Goal: Information Seeking & Learning: Learn about a topic

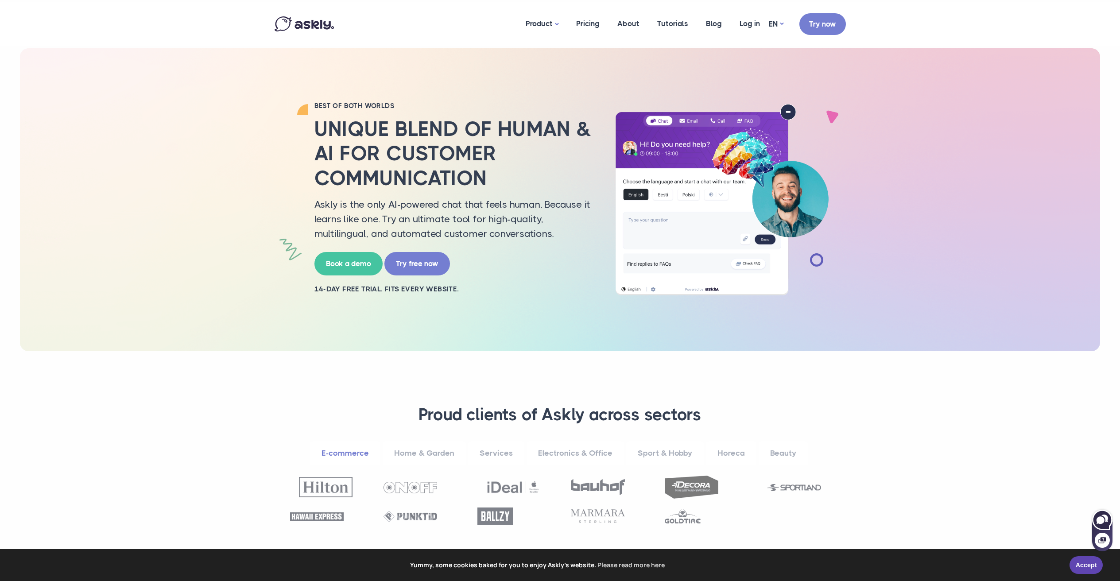
click at [1108, 512] on icon at bounding box center [1102, 519] width 19 height 19
select select "**"
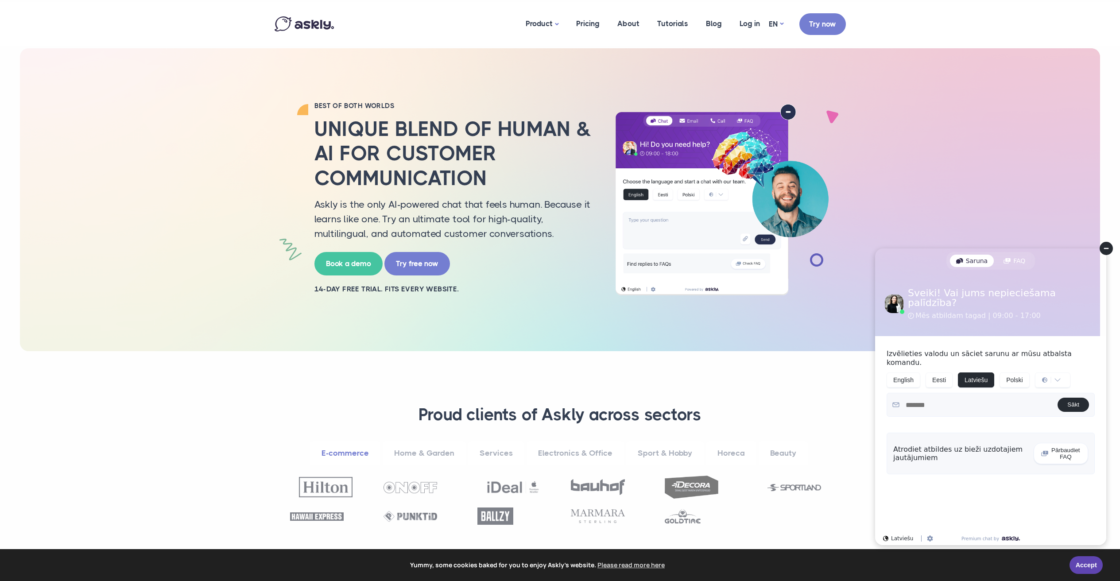
click at [958, 445] on div "Atrodiet atbildes uz bieži uzdotajiem jautājumiem" at bounding box center [960, 453] width 135 height 17
click at [431, 454] on link "Home & Garden" at bounding box center [424, 453] width 83 height 24
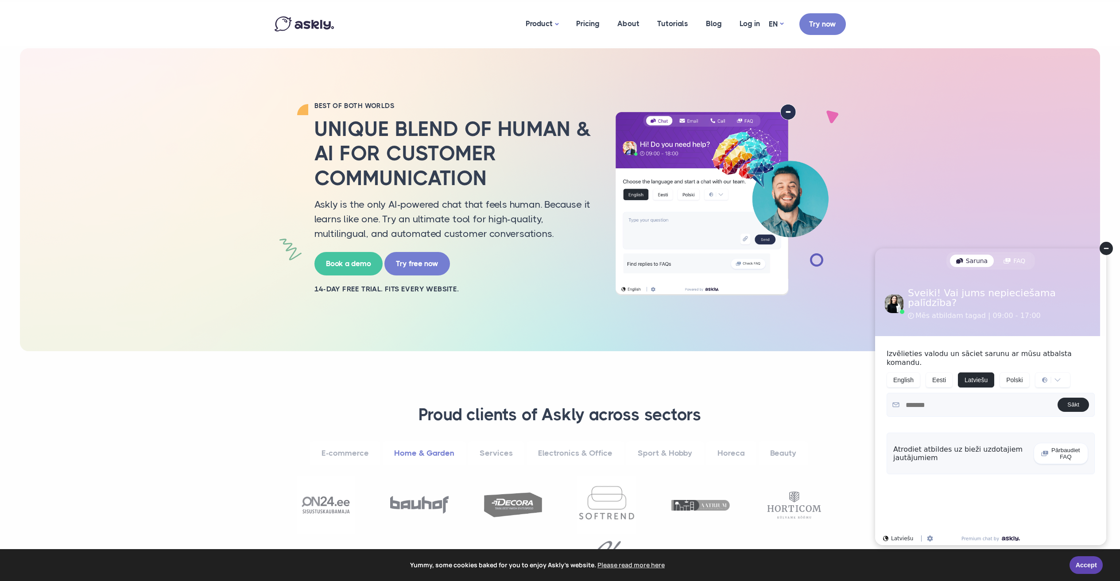
click at [494, 454] on link "Services" at bounding box center [496, 453] width 56 height 24
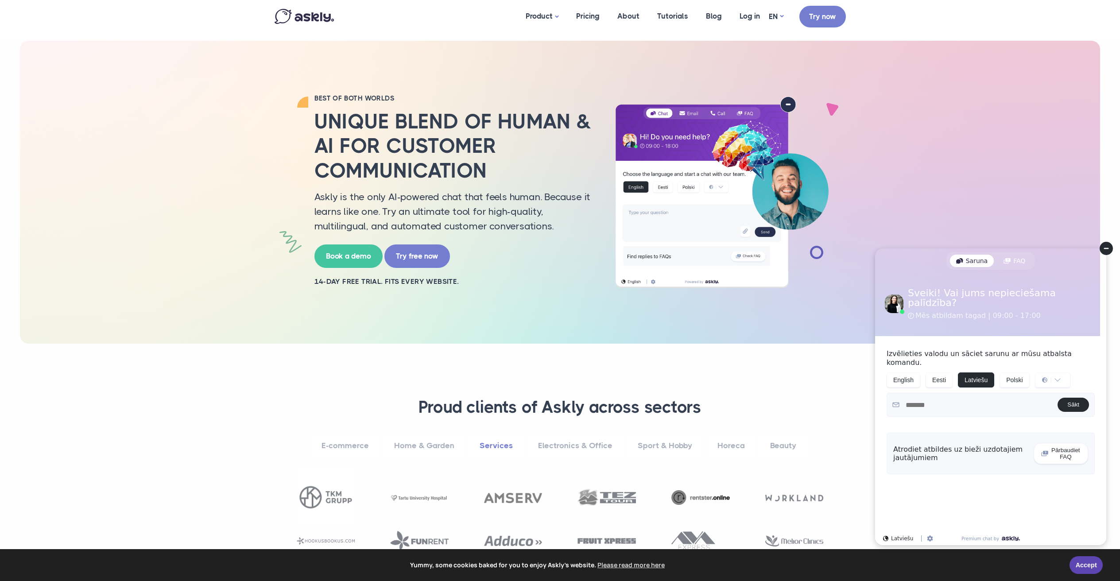
scroll to position [9, 0]
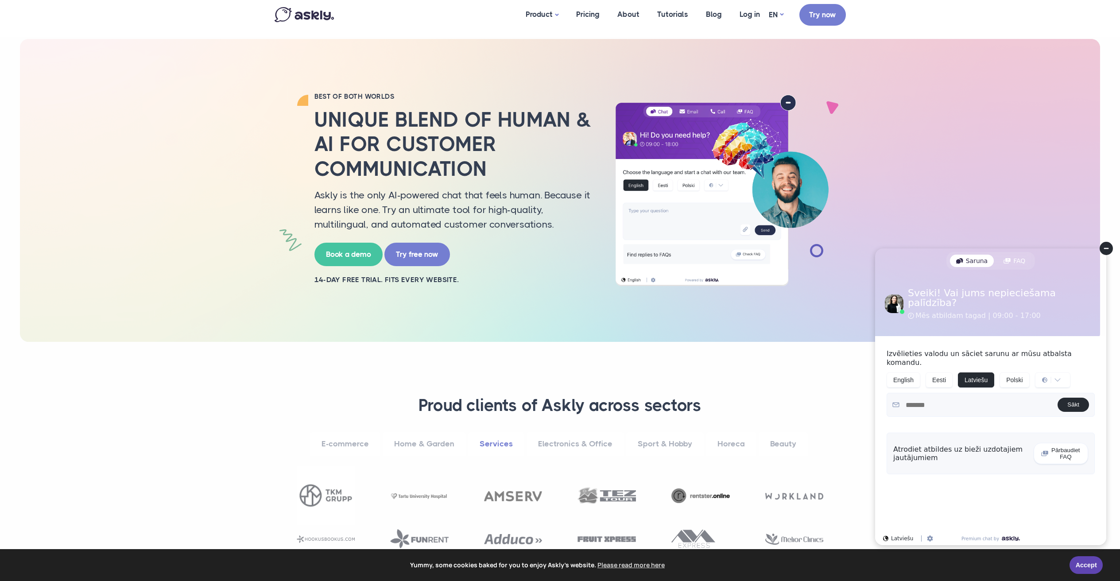
click at [779, 444] on link "Beauty" at bounding box center [783, 444] width 49 height 24
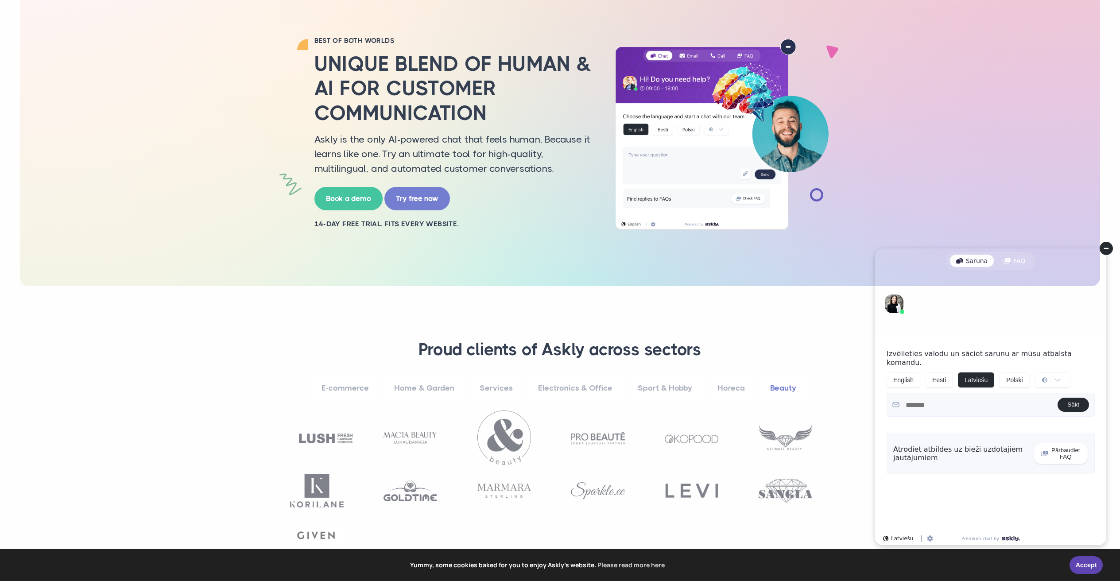
scroll to position [196, 0]
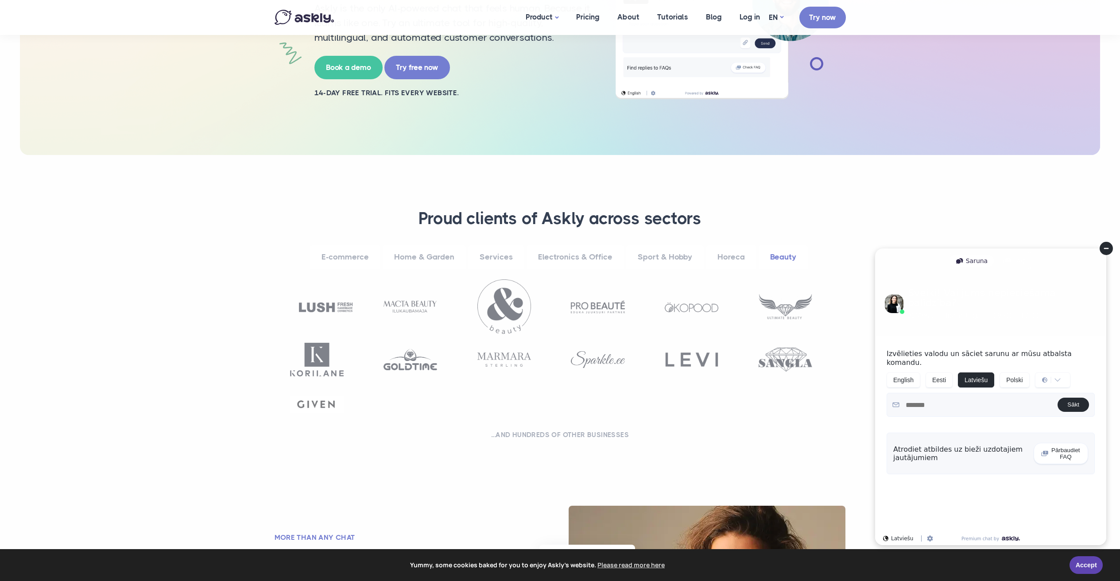
click at [726, 256] on link "Horeca" at bounding box center [731, 257] width 50 height 24
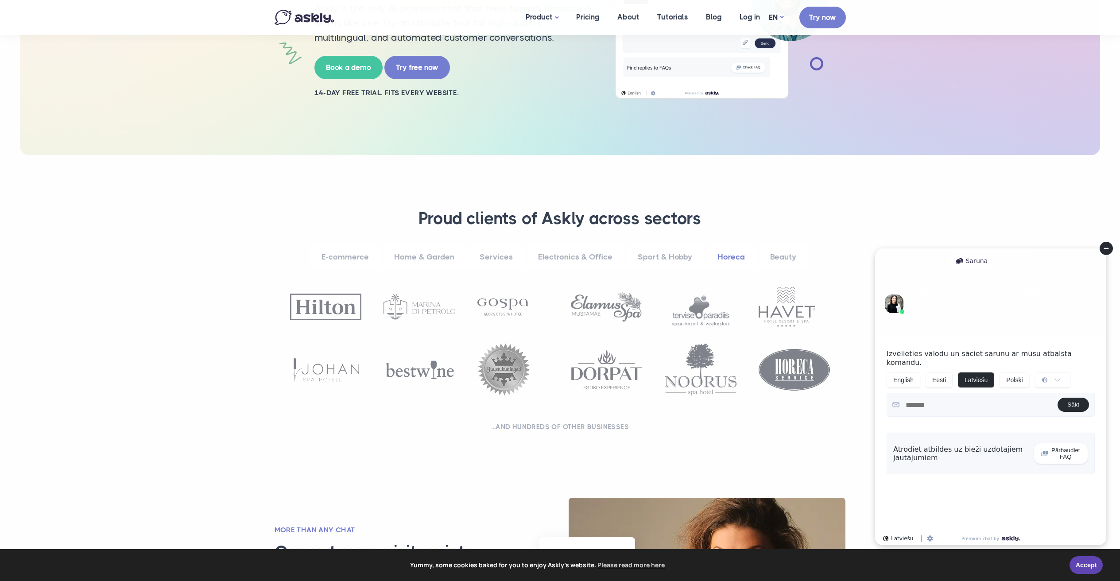
click at [652, 256] on link "Sport & Hobby" at bounding box center [665, 257] width 78 height 24
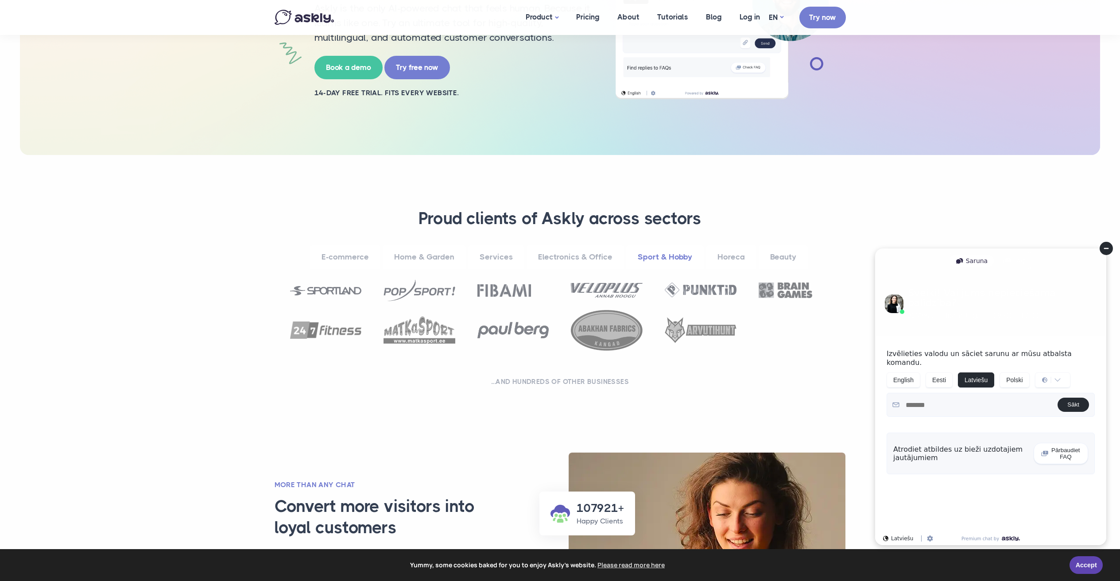
click at [580, 260] on link "Electronics & Office" at bounding box center [575, 257] width 97 height 24
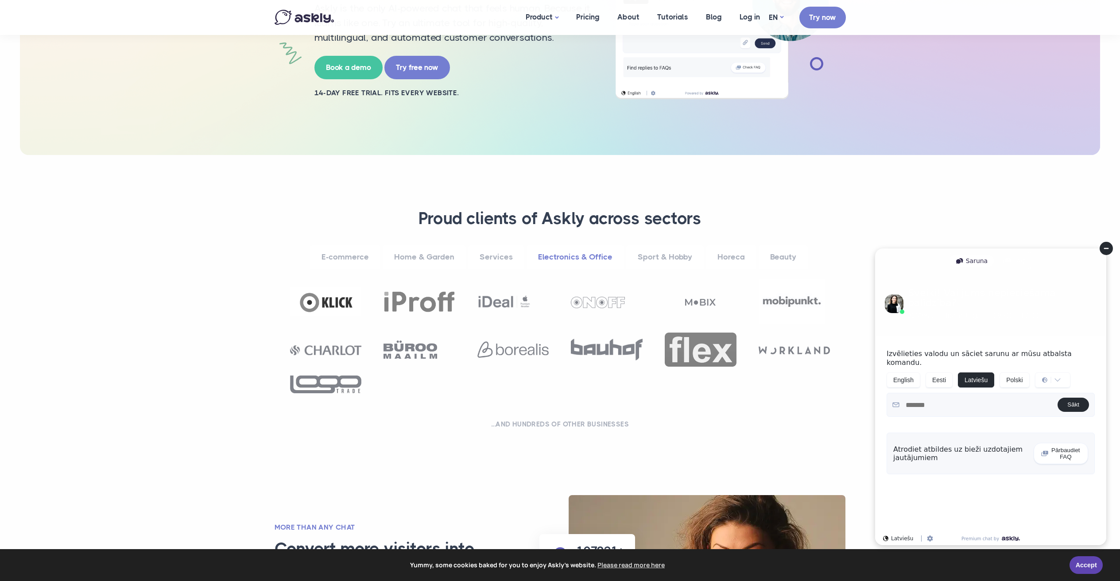
click at [502, 256] on link "Services" at bounding box center [496, 257] width 56 height 24
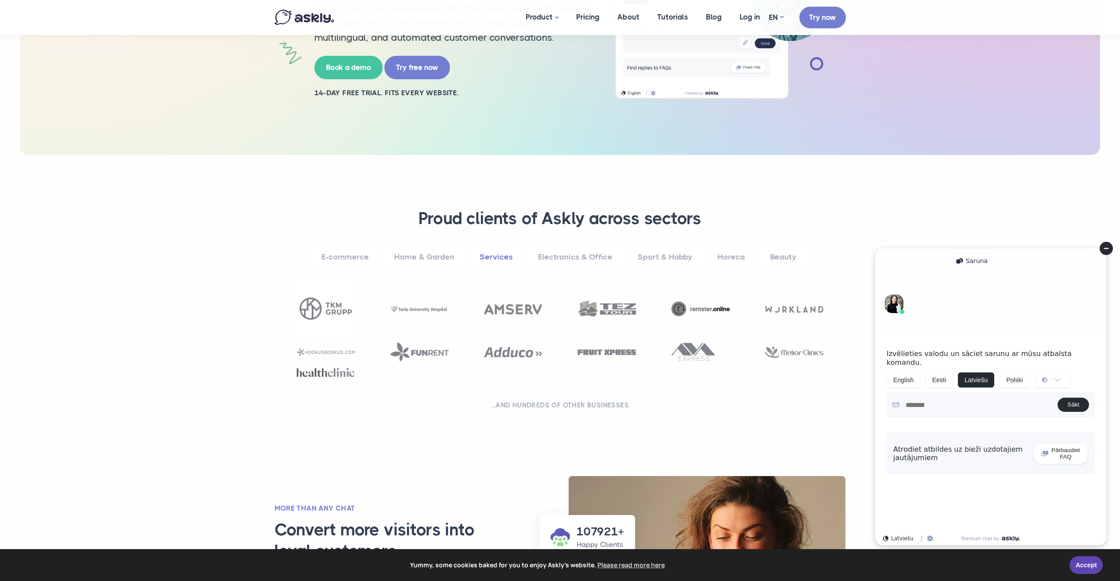
click at [662, 252] on link "Sport & Hobby" at bounding box center [665, 257] width 78 height 24
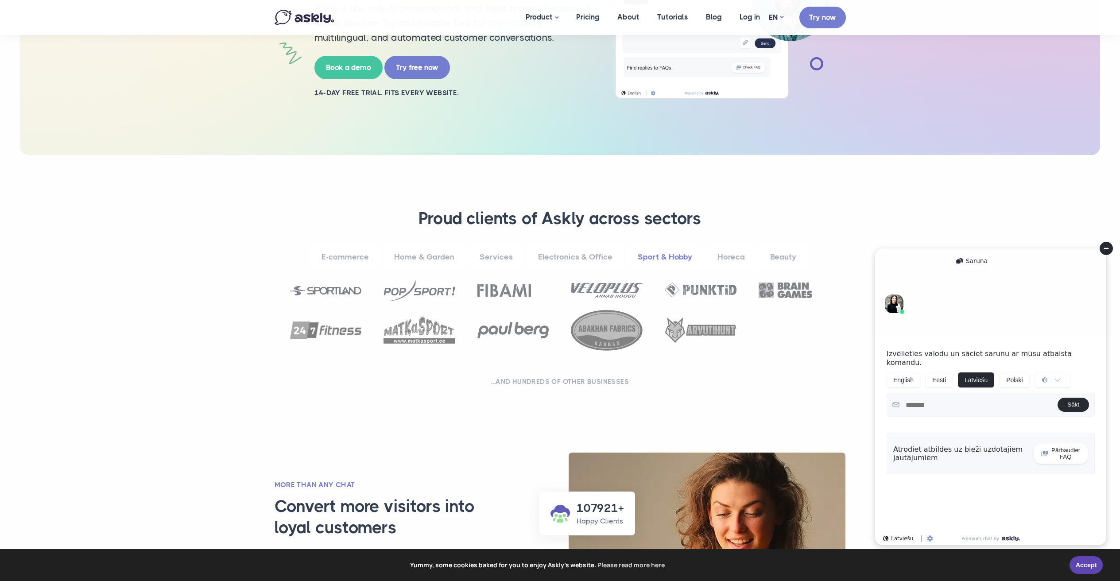
click at [728, 254] on link "Horeca" at bounding box center [731, 257] width 50 height 24
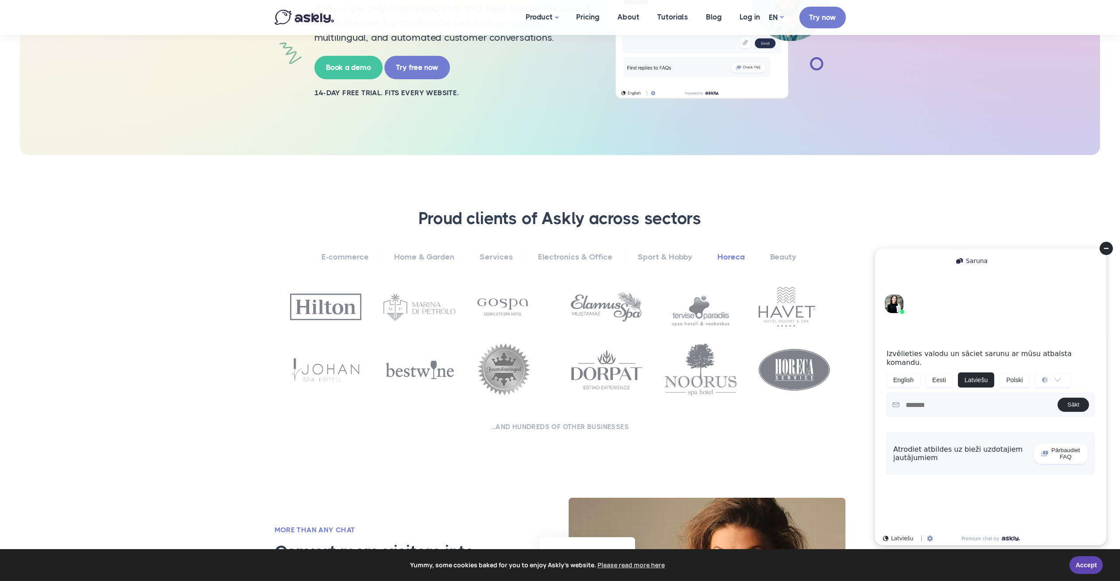
click at [1109, 246] on circle at bounding box center [1106, 248] width 13 height 13
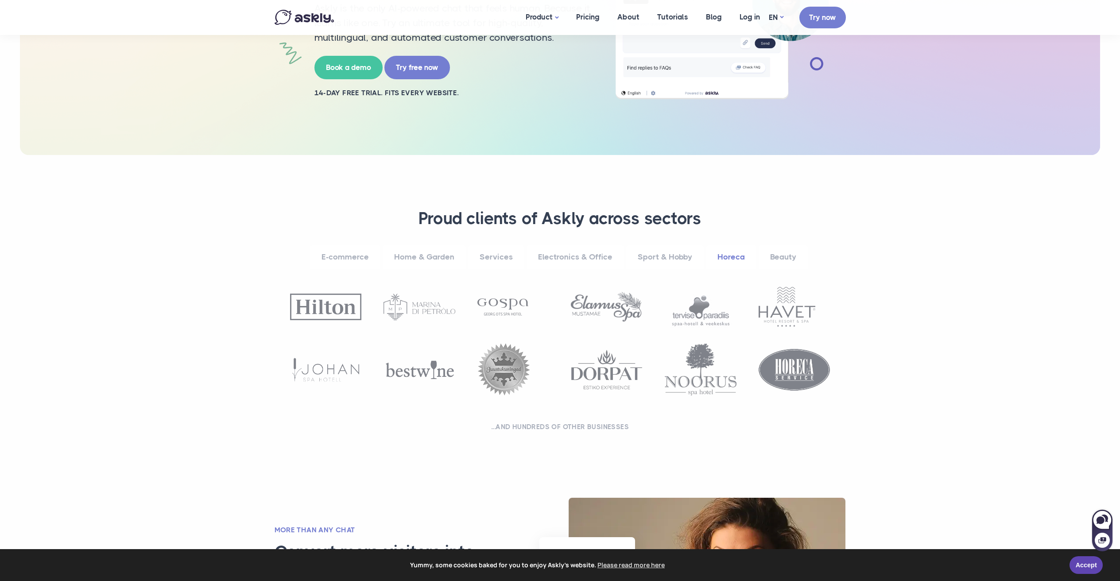
click at [781, 264] on link "Beauty" at bounding box center [783, 257] width 49 height 24
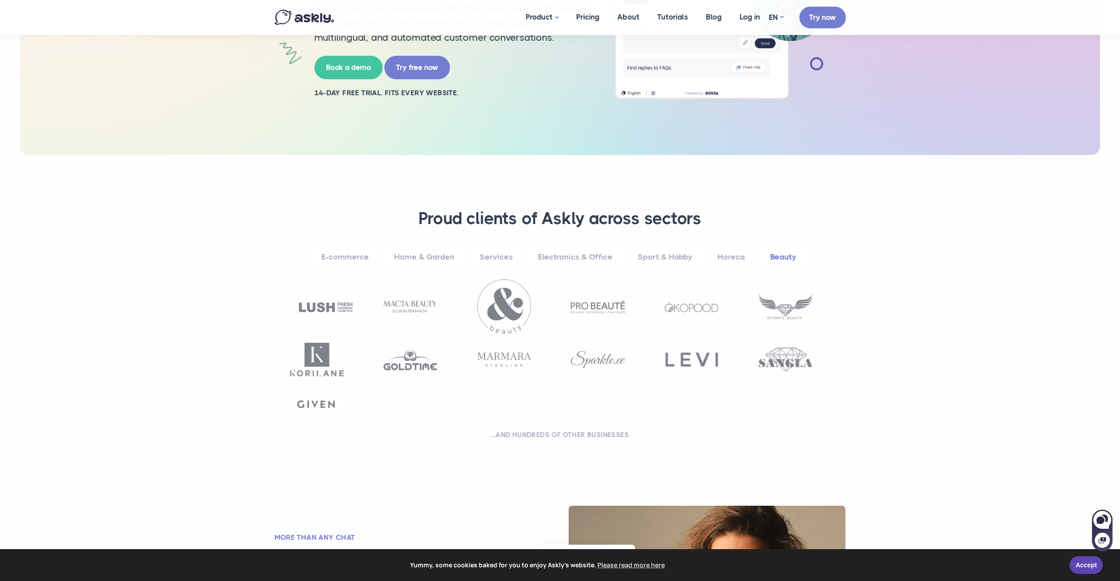
click at [361, 258] on link "E-commerce" at bounding box center [345, 257] width 70 height 24
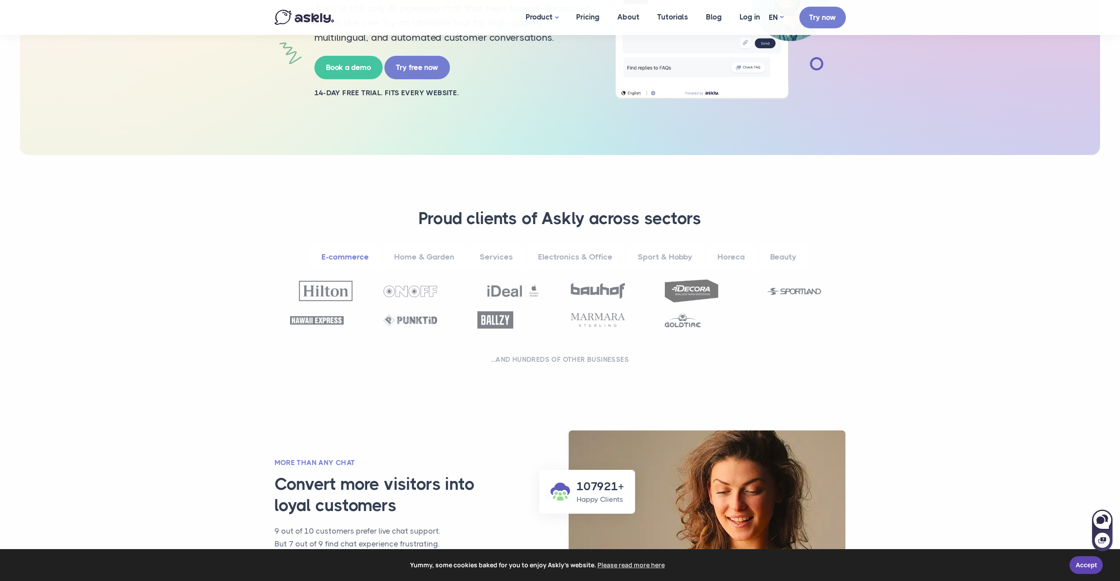
click at [409, 257] on link "Home & Garden" at bounding box center [424, 257] width 83 height 24
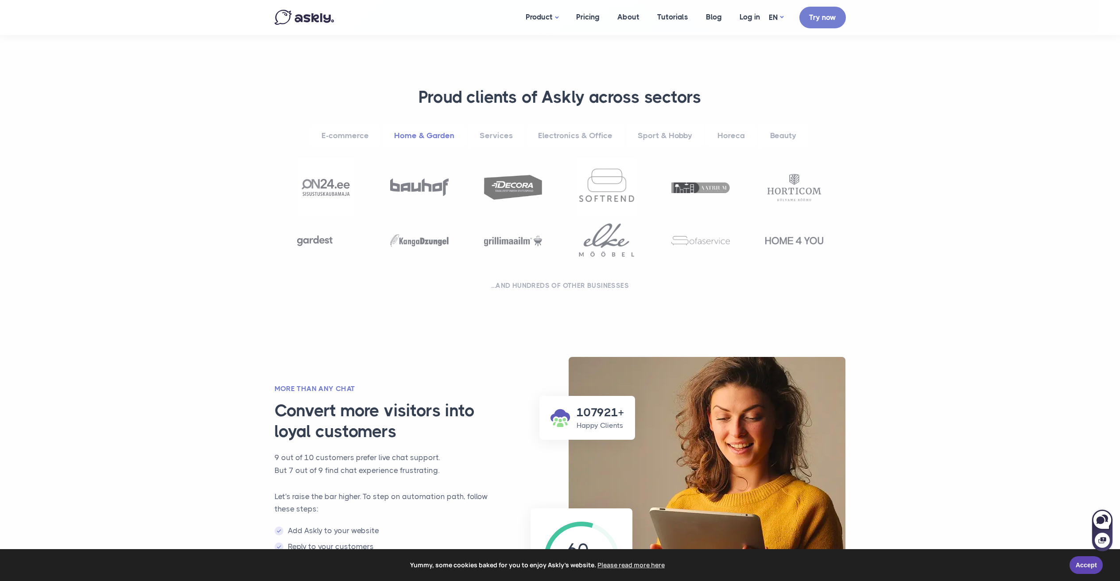
scroll to position [0, 0]
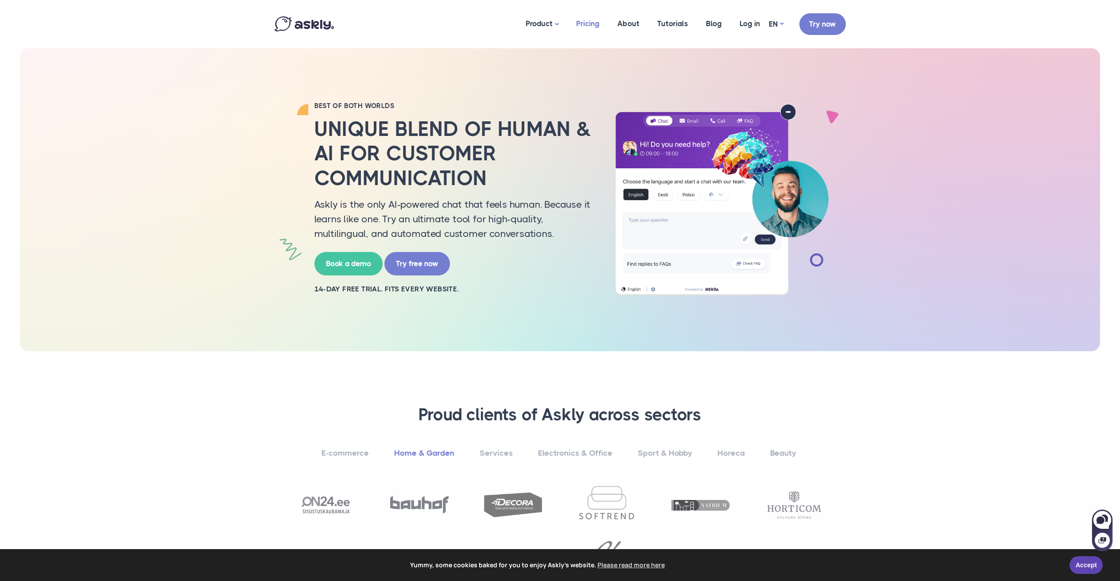
click at [589, 18] on link "Pricing" at bounding box center [587, 23] width 41 height 43
